Goal: Task Accomplishment & Management: Manage account settings

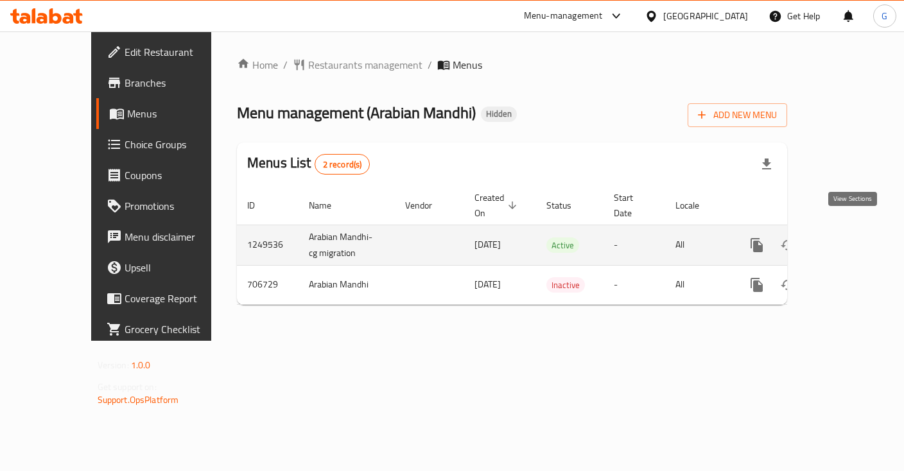
click at [852, 240] on icon "enhanced table" at bounding box center [850, 246] width 12 height 12
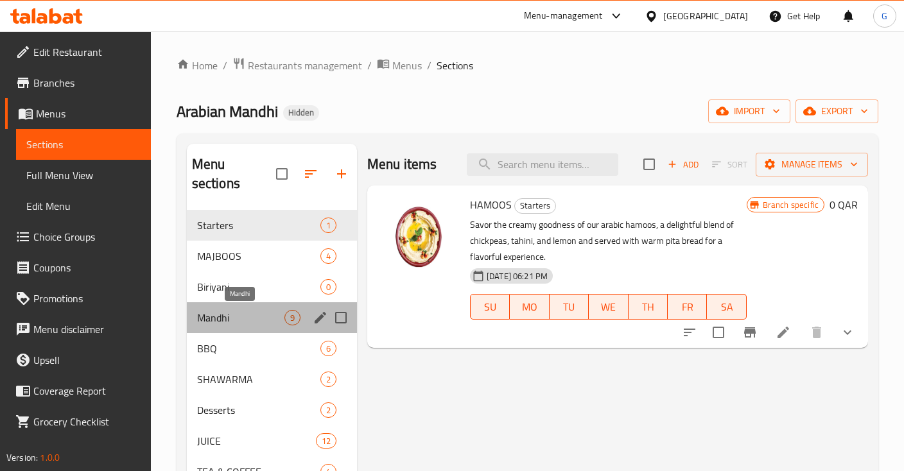
click at [236, 318] on span "Mandhi" at bounding box center [240, 317] width 87 height 15
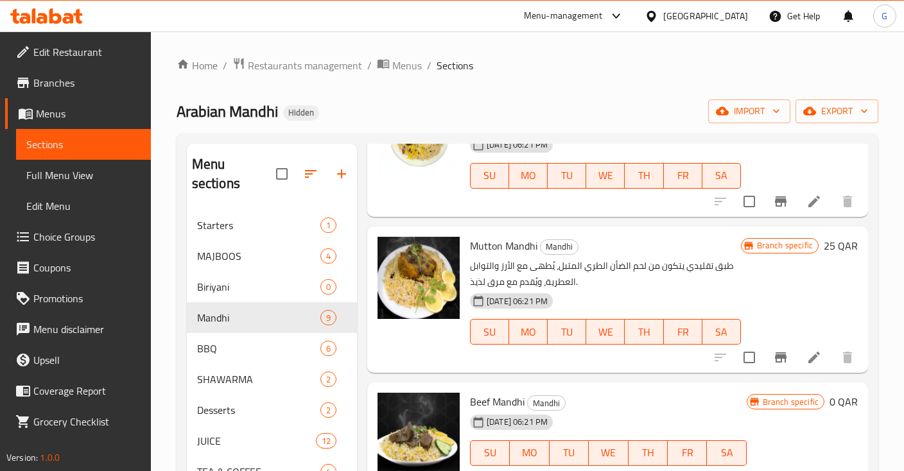
scroll to position [179, 0]
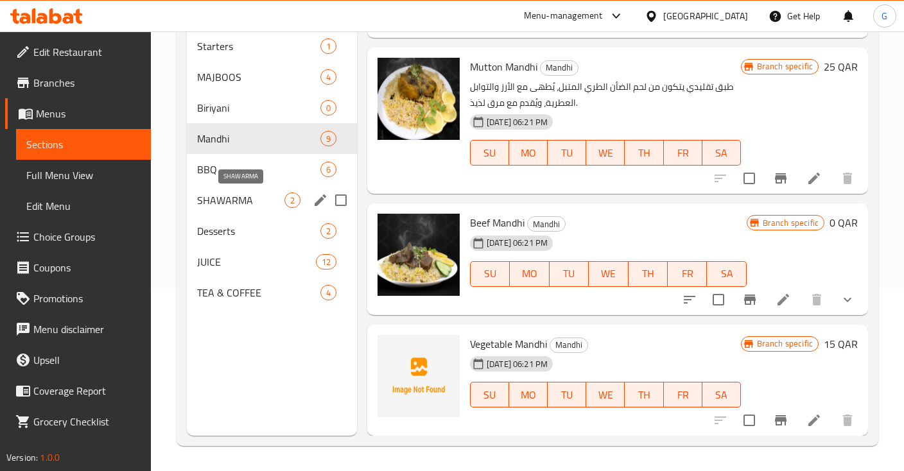
click at [229, 195] on span "SHAWARMA" at bounding box center [240, 200] width 87 height 15
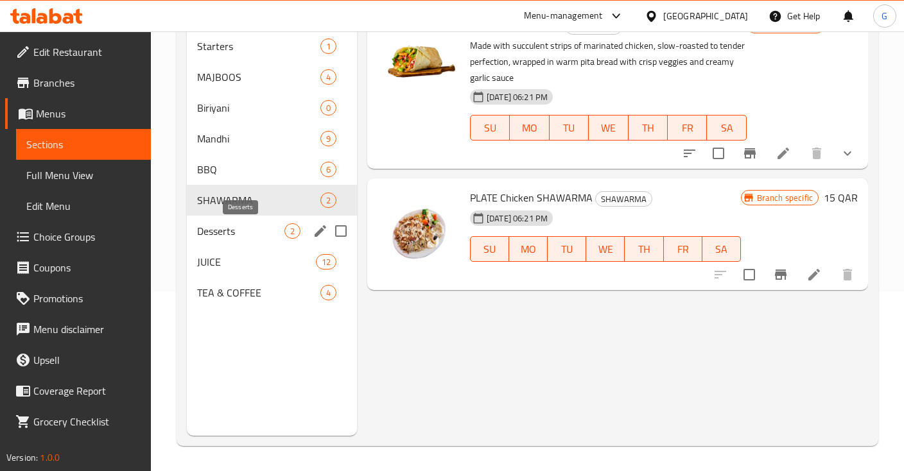
click at [233, 233] on span "Desserts" at bounding box center [240, 231] width 87 height 15
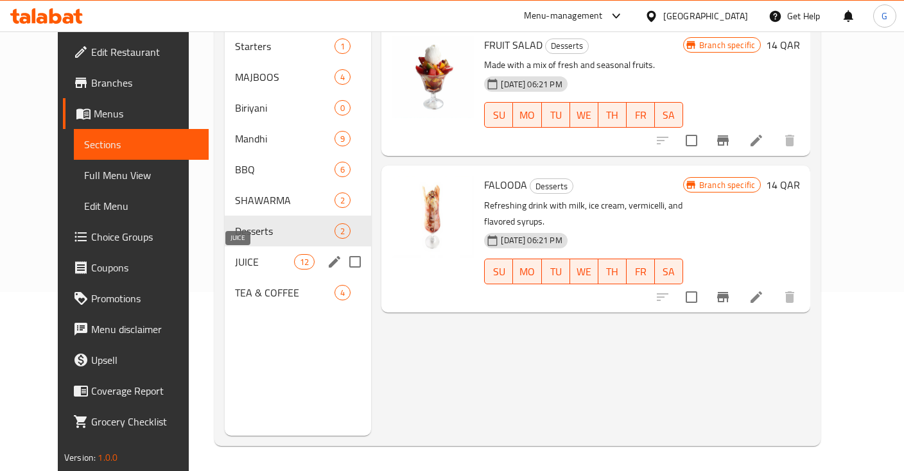
click at [239, 254] on span "JUICE" at bounding box center [264, 261] width 59 height 15
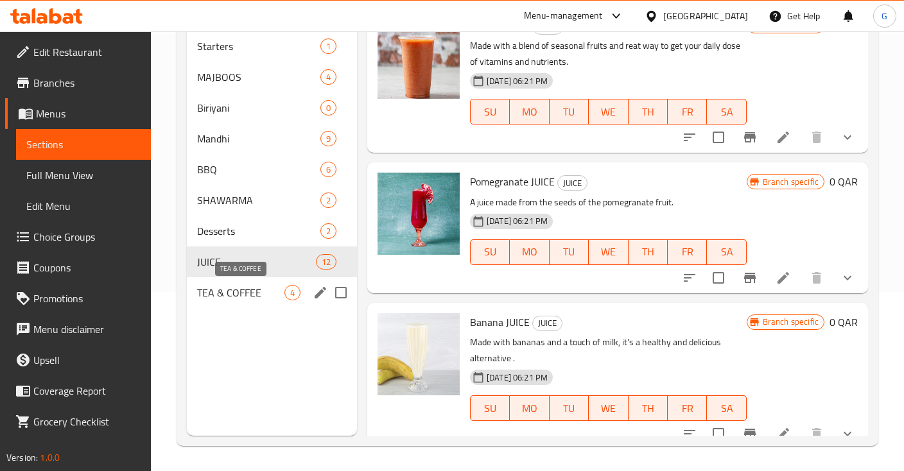
click at [257, 296] on span "TEA & COFFEE" at bounding box center [240, 292] width 87 height 15
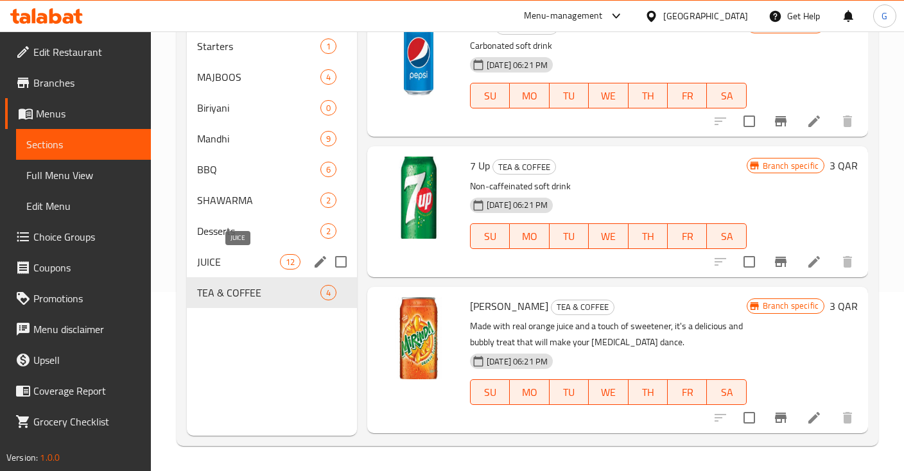
click at [209, 268] on span "JUICE" at bounding box center [238, 261] width 83 height 15
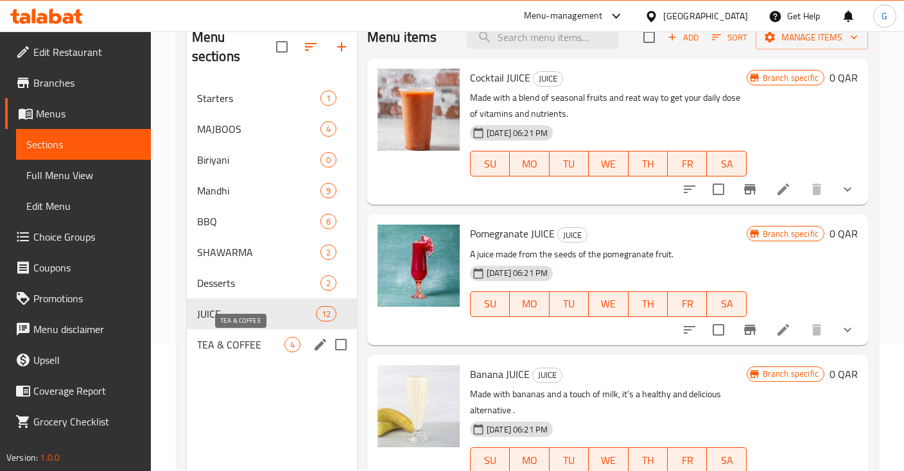
scroll to position [111, 0]
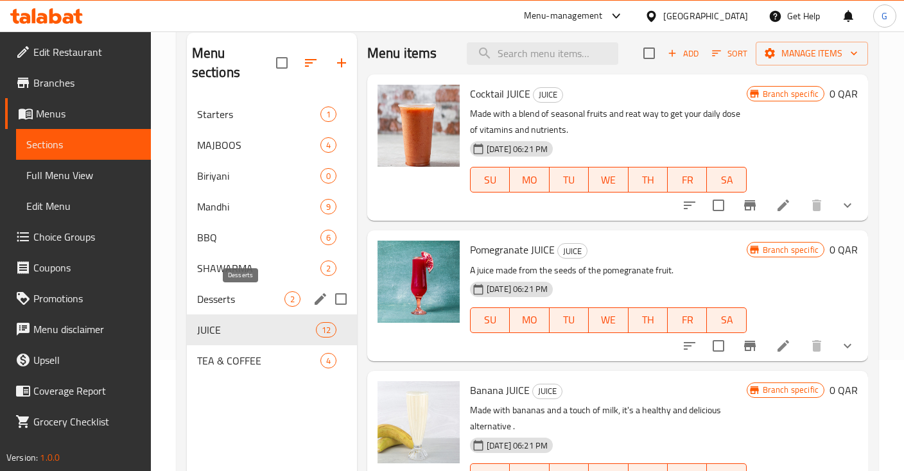
click at [248, 294] on span "Desserts" at bounding box center [240, 299] width 87 height 15
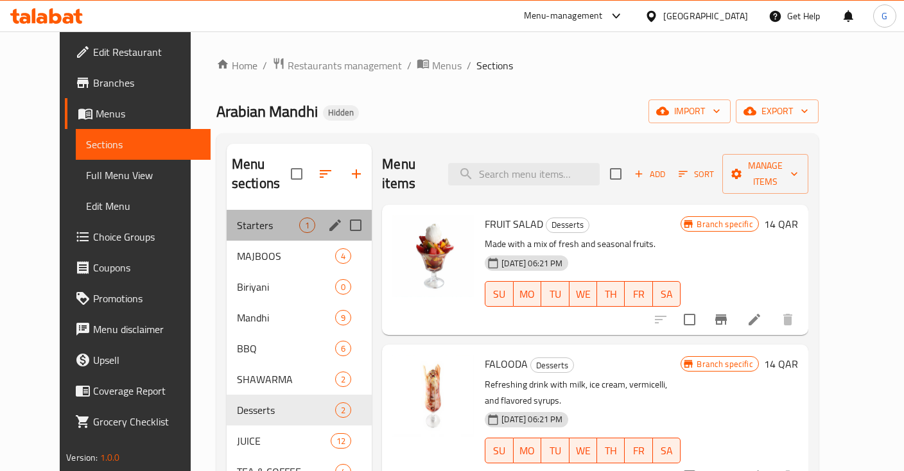
click at [227, 212] on div "Starters 1" at bounding box center [299, 225] width 145 height 31
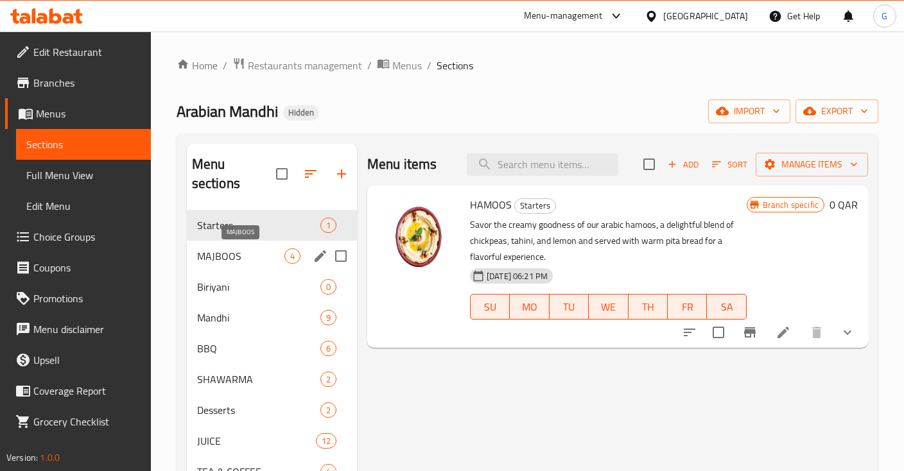
click at [259, 259] on span "MAJBOOS" at bounding box center [240, 256] width 87 height 15
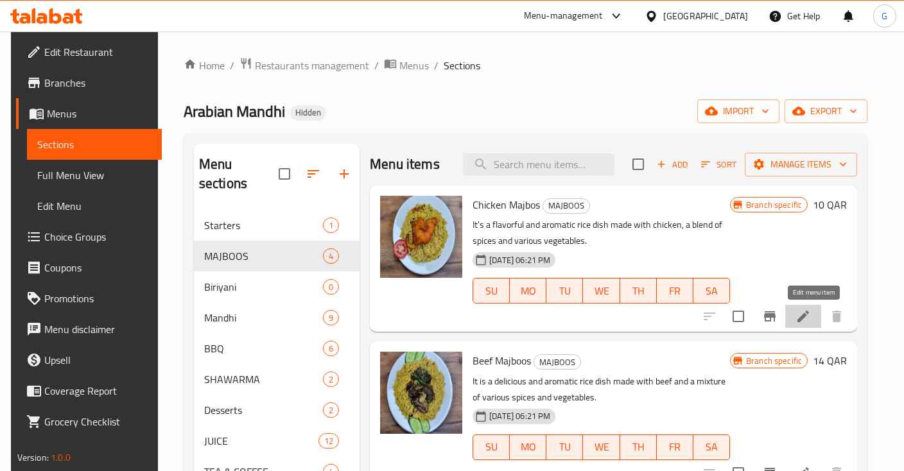
click at [811, 313] on icon at bounding box center [803, 316] width 15 height 15
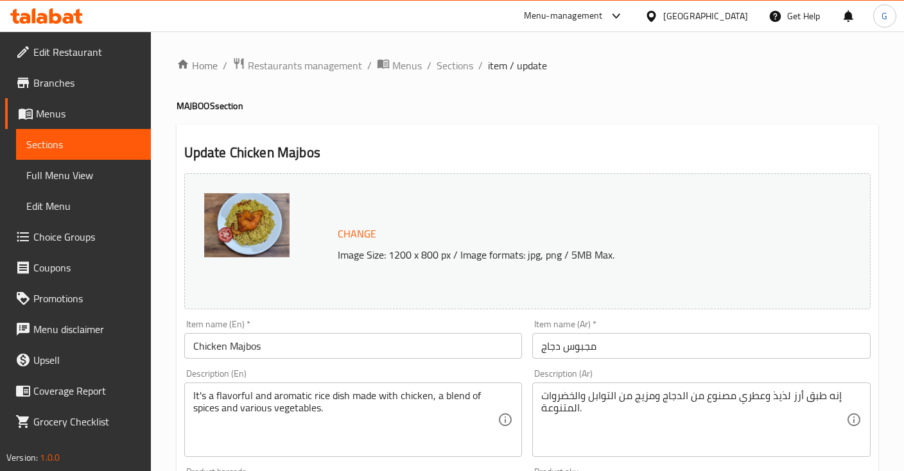
scroll to position [453, 0]
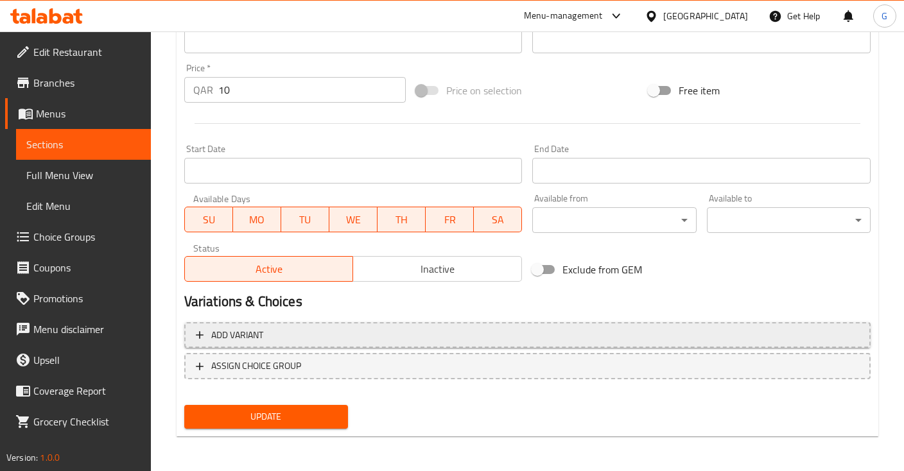
click at [583, 338] on span "Add variant" at bounding box center [527, 336] width 663 height 16
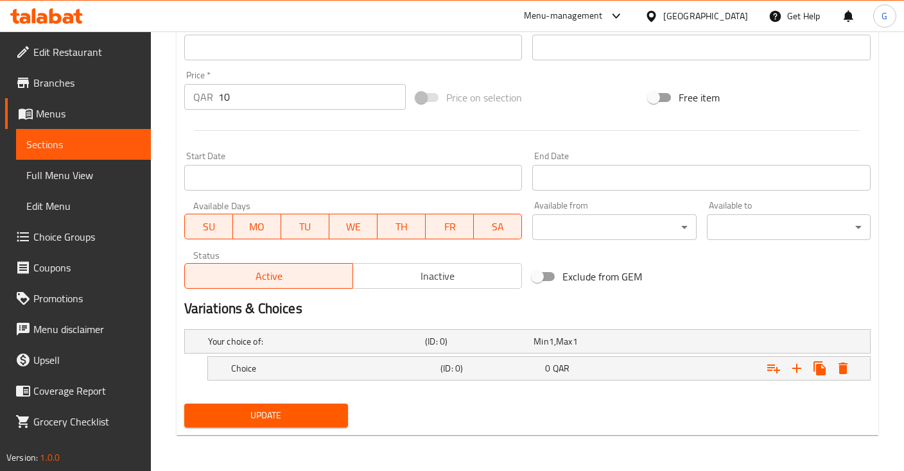
scroll to position [445, 0]
click at [583, 338] on div "Min 1 , Max 1" at bounding box center [585, 343] width 103 height 13
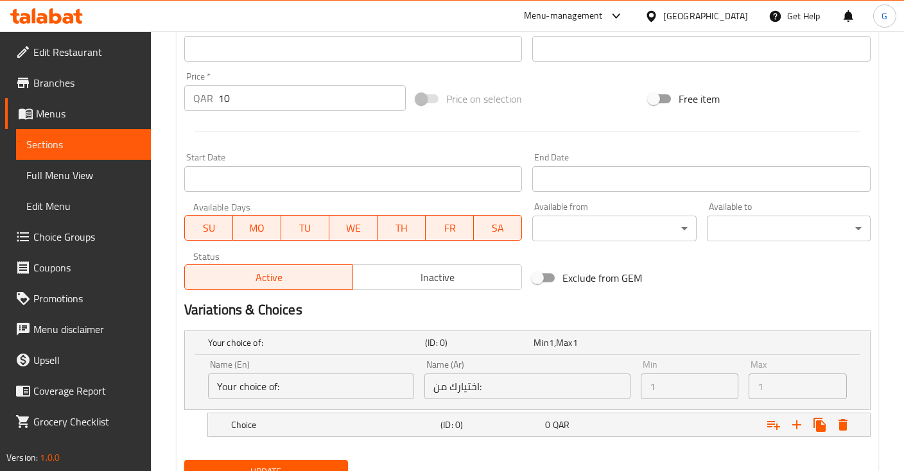
click at [583, 338] on div "Min 1 , Max 1" at bounding box center [585, 343] width 103 height 13
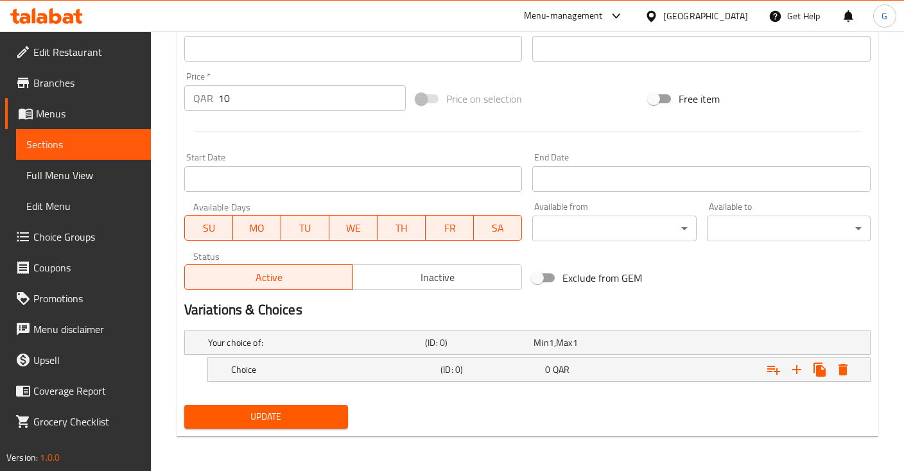
click at [810, 317] on h2 "Variations & Choices" at bounding box center [527, 310] width 687 height 19
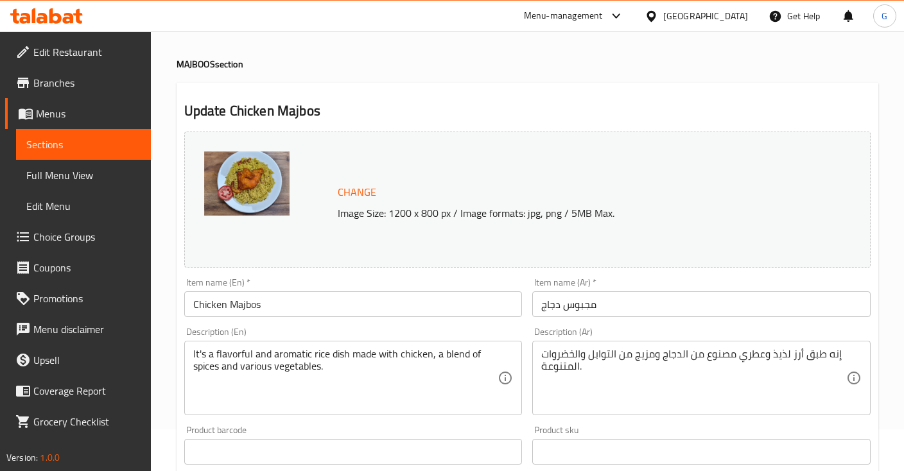
scroll to position [0, 0]
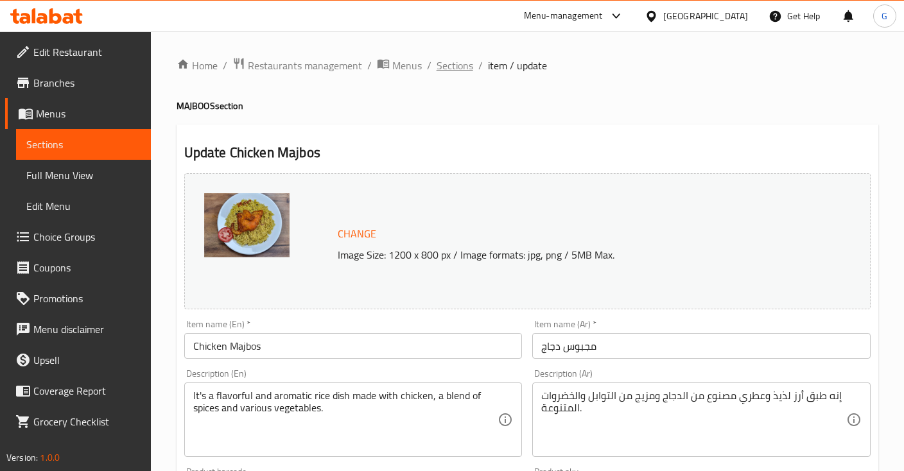
click at [457, 66] on span "Sections" at bounding box center [455, 65] width 37 height 15
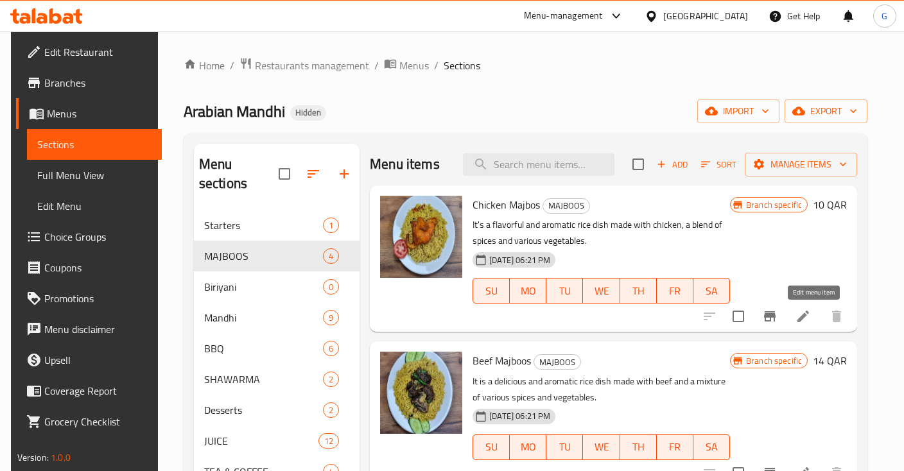
click at [811, 316] on icon at bounding box center [803, 316] width 15 height 15
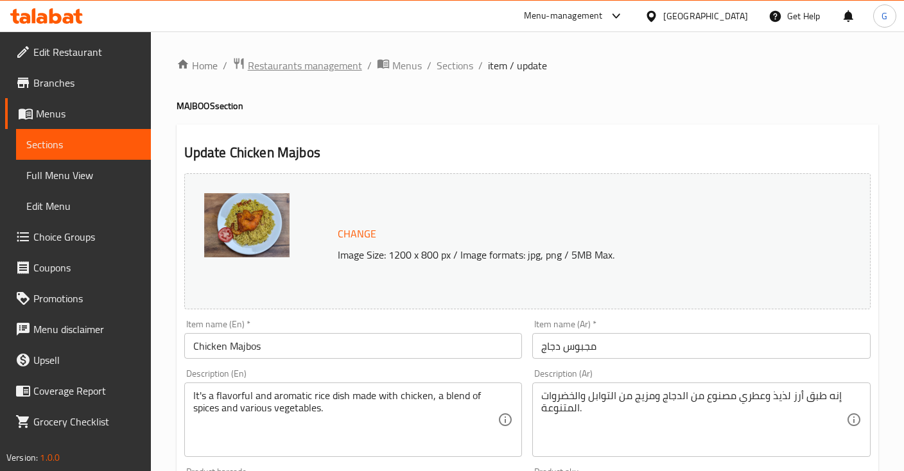
click at [321, 63] on span "Restaurants management" at bounding box center [305, 65] width 114 height 15
